Goal: Task Accomplishment & Management: Manage account settings

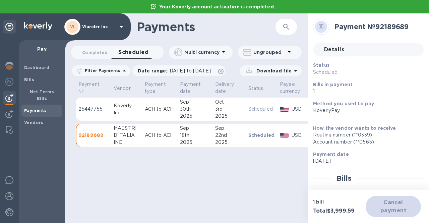
scroll to position [34, 0]
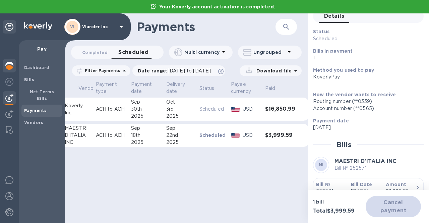
click at [11, 65] on img at bounding box center [9, 66] width 8 height 8
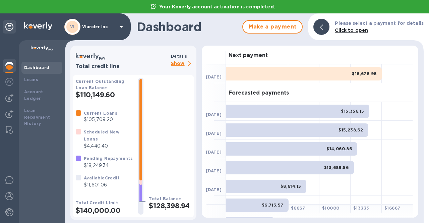
click at [184, 65] on p "Show" at bounding box center [182, 64] width 23 height 8
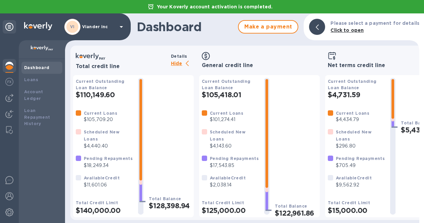
click at [7, 66] on img at bounding box center [9, 66] width 8 height 8
click at [28, 65] on b "Dashboard" at bounding box center [36, 67] width 25 height 5
click at [13, 67] on img at bounding box center [9, 66] width 8 height 8
click at [174, 63] on p "Hide" at bounding box center [182, 64] width 23 height 8
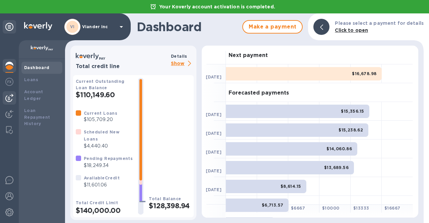
click at [6, 102] on div at bounding box center [9, 97] width 13 height 13
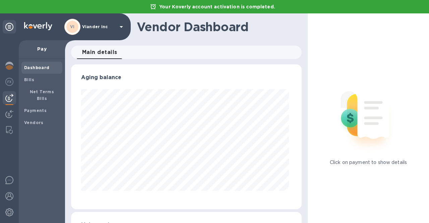
scroll to position [145, 228]
click at [30, 108] on b "Payments" at bounding box center [35, 110] width 22 height 5
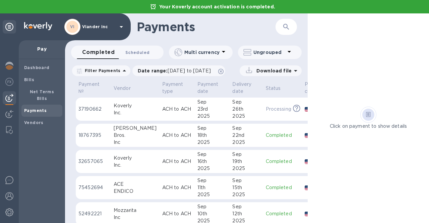
click at [123, 51] on button "Scheduled 0" at bounding box center [137, 52] width 35 height 13
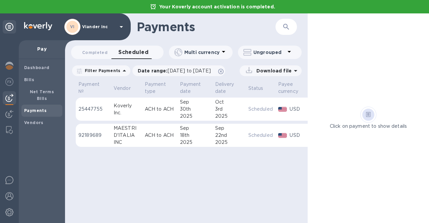
click at [270, 137] on p "Scheduled" at bounding box center [260, 135] width 24 height 7
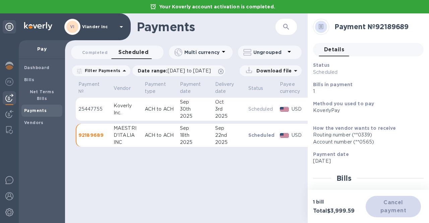
click at [384, 214] on div "Cancel payment" at bounding box center [393, 206] width 55 height 21
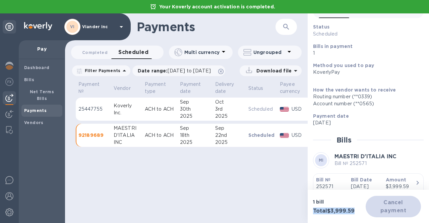
scroll to position [74, 0]
